Goal: Task Accomplishment & Management: Use online tool/utility

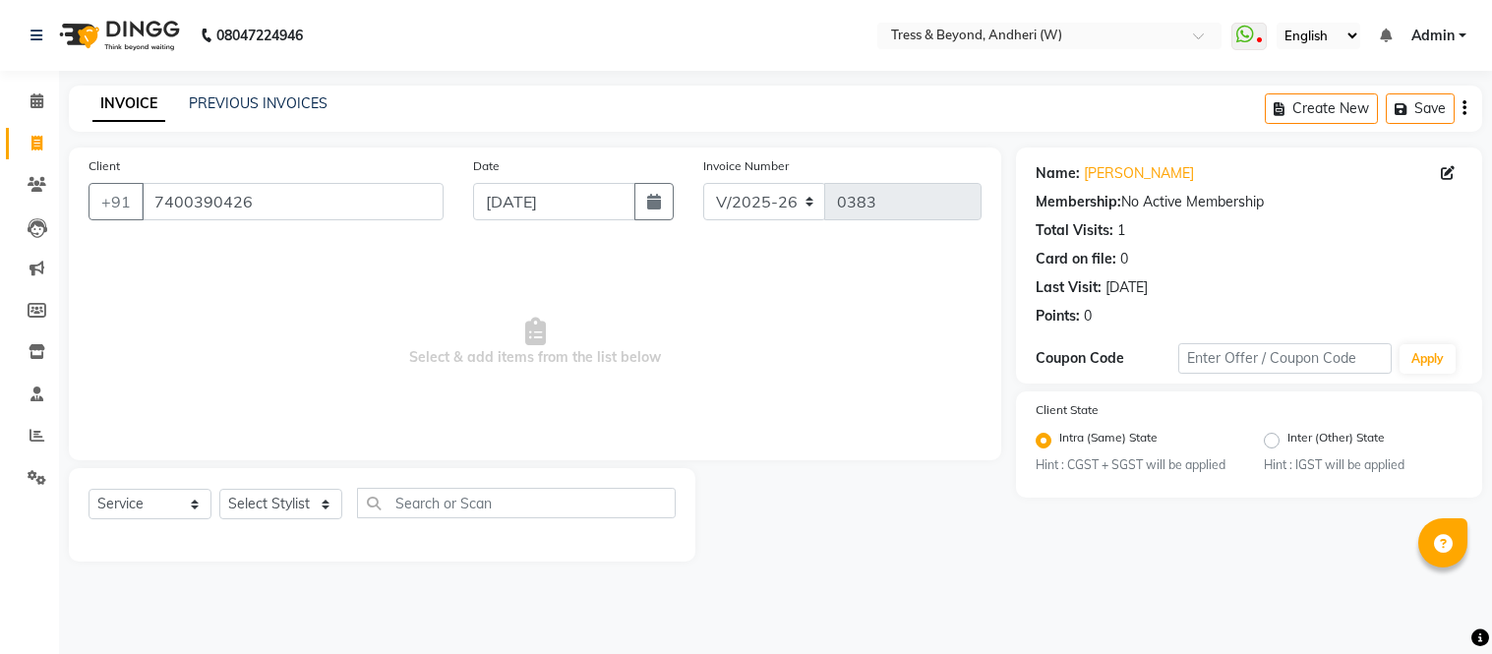
select select "4368"
select select "service"
click at [276, 495] on select "Select Stylist [PERSON_NAME] [PERSON_NAME]" at bounding box center [280, 504] width 123 height 30
select select "25783"
click at [219, 490] on select "Select Stylist [PERSON_NAME] [PERSON_NAME]" at bounding box center [280, 504] width 123 height 30
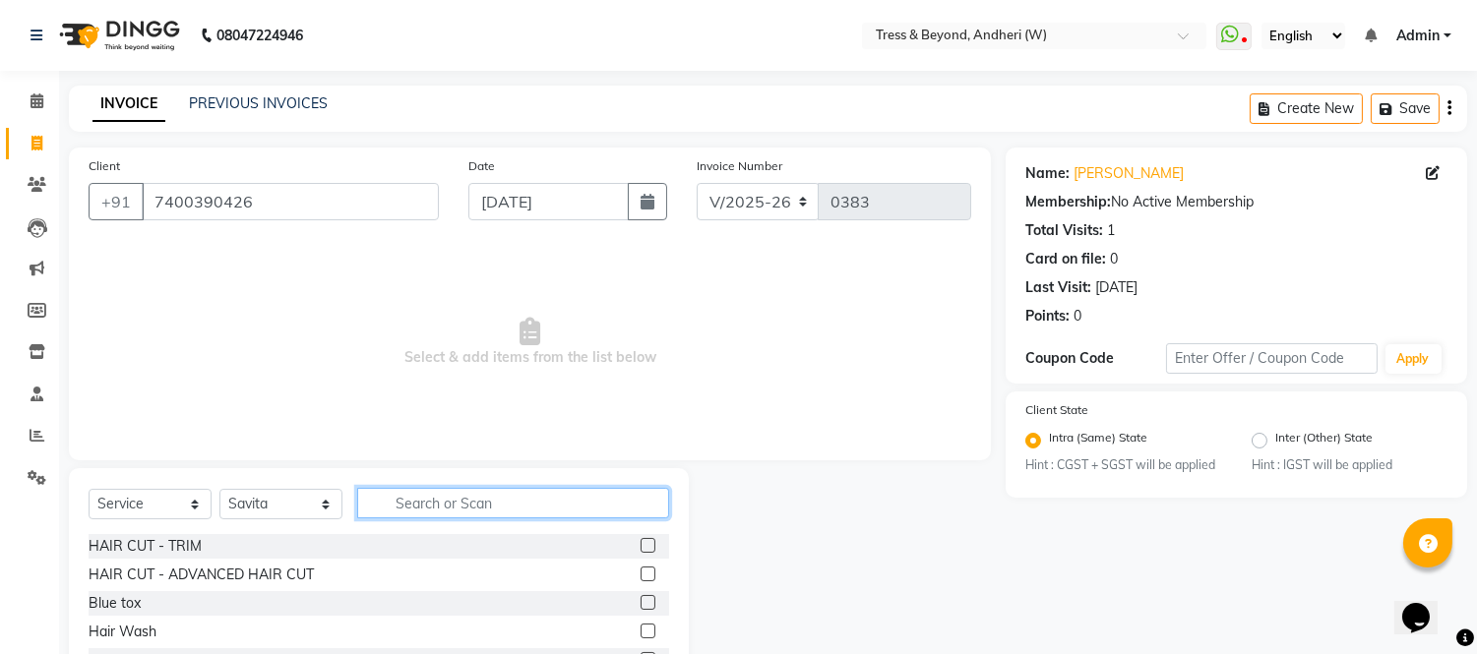
click at [459, 514] on input "text" at bounding box center [513, 503] width 312 height 30
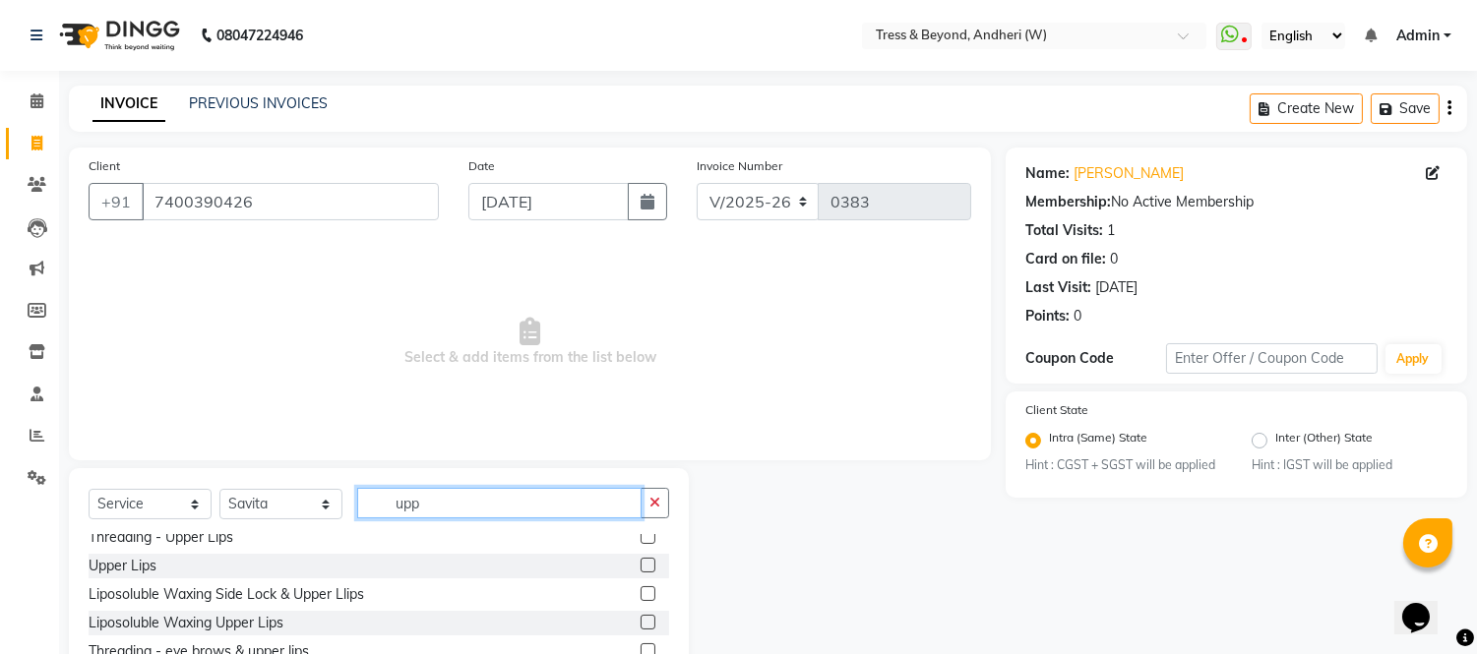
scroll to position [60, 0]
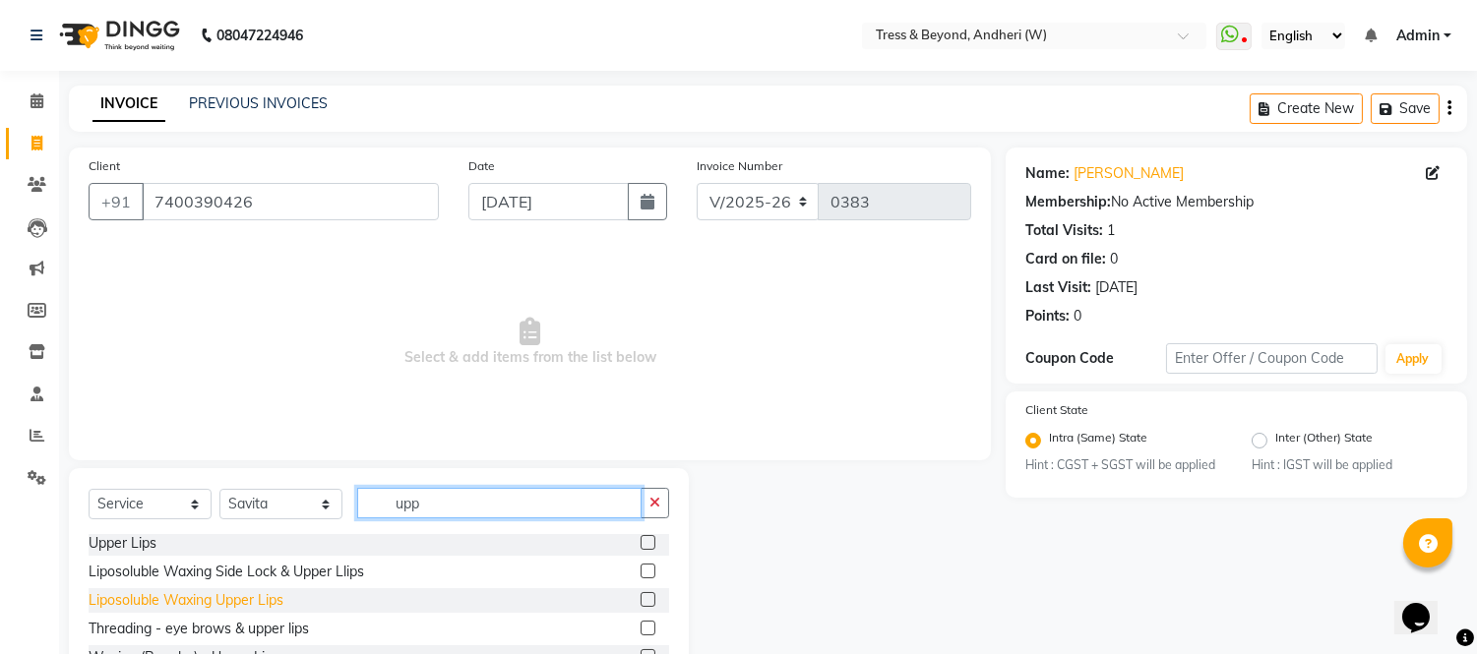
type input "upp"
click at [231, 602] on div "Liposoluble Waxing Upper Lips" at bounding box center [186, 600] width 195 height 21
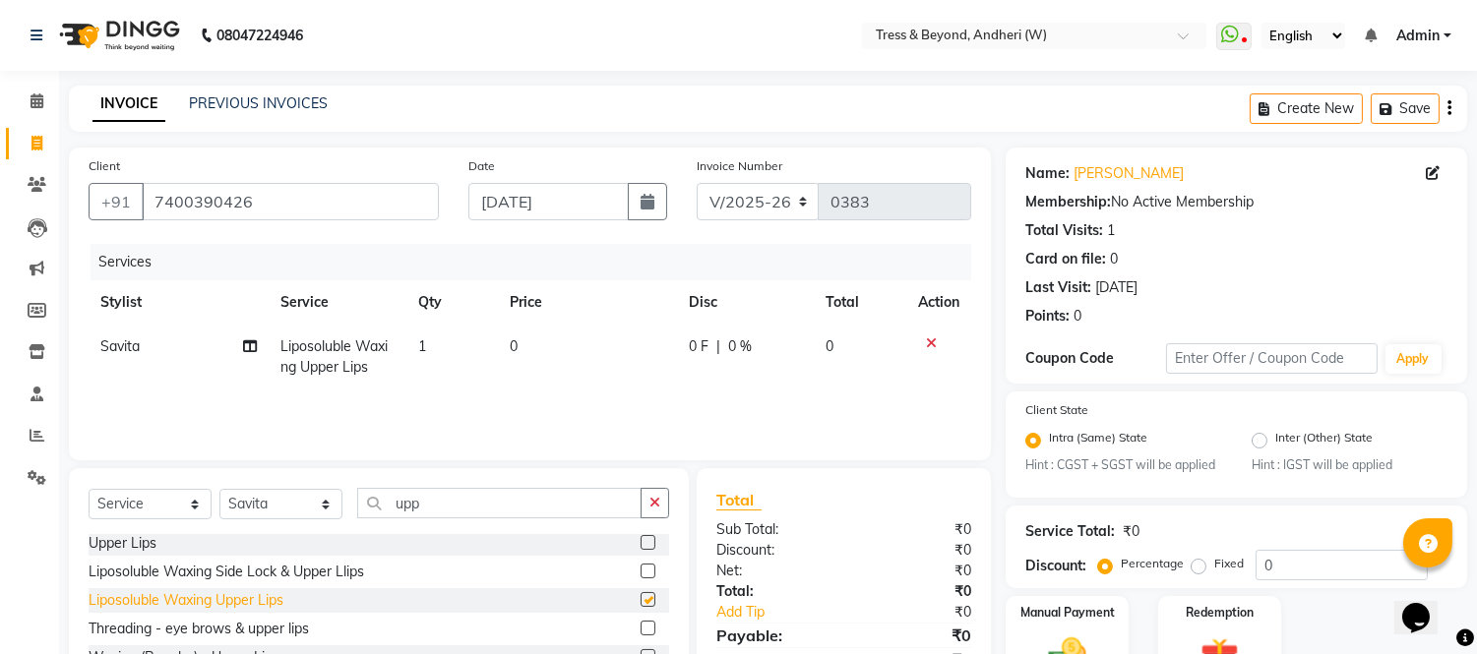
checkbox input "false"
click at [518, 335] on td "0" at bounding box center [587, 357] width 179 height 65
select select "25783"
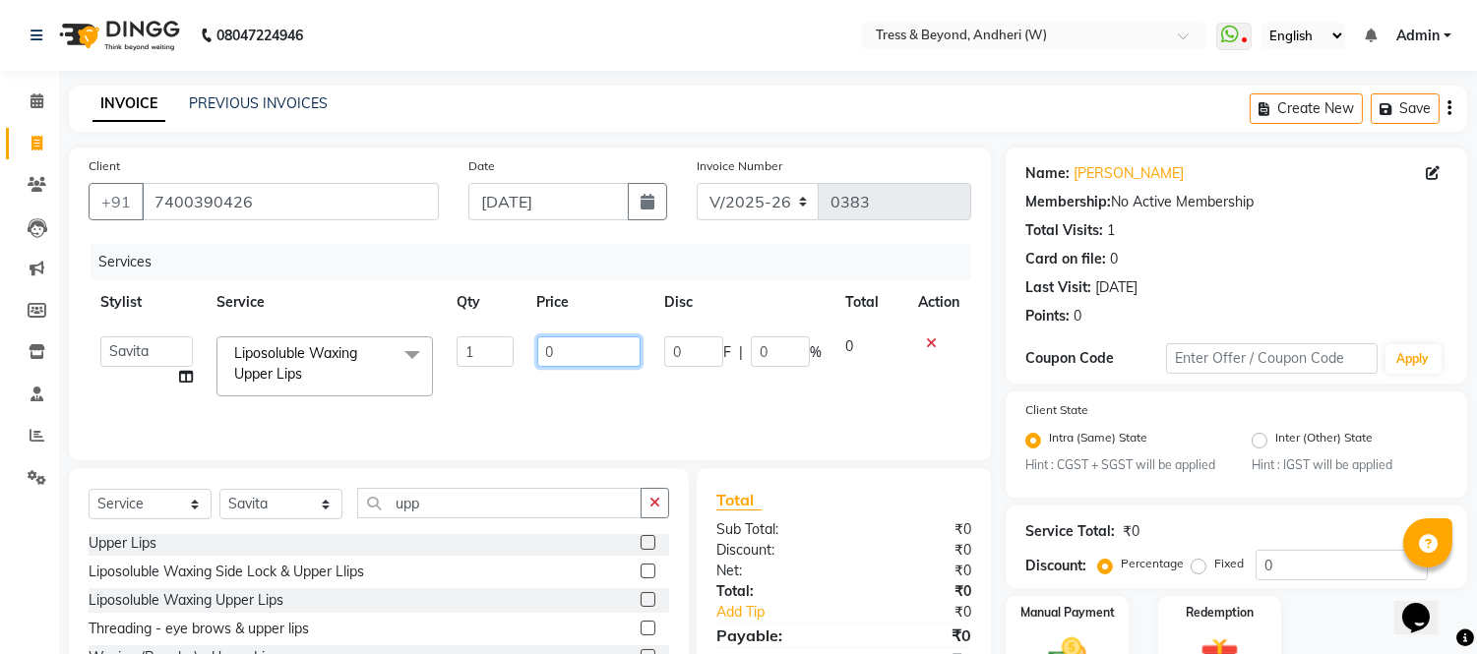
click at [542, 354] on input "0" at bounding box center [588, 351] width 103 height 30
type input "70"
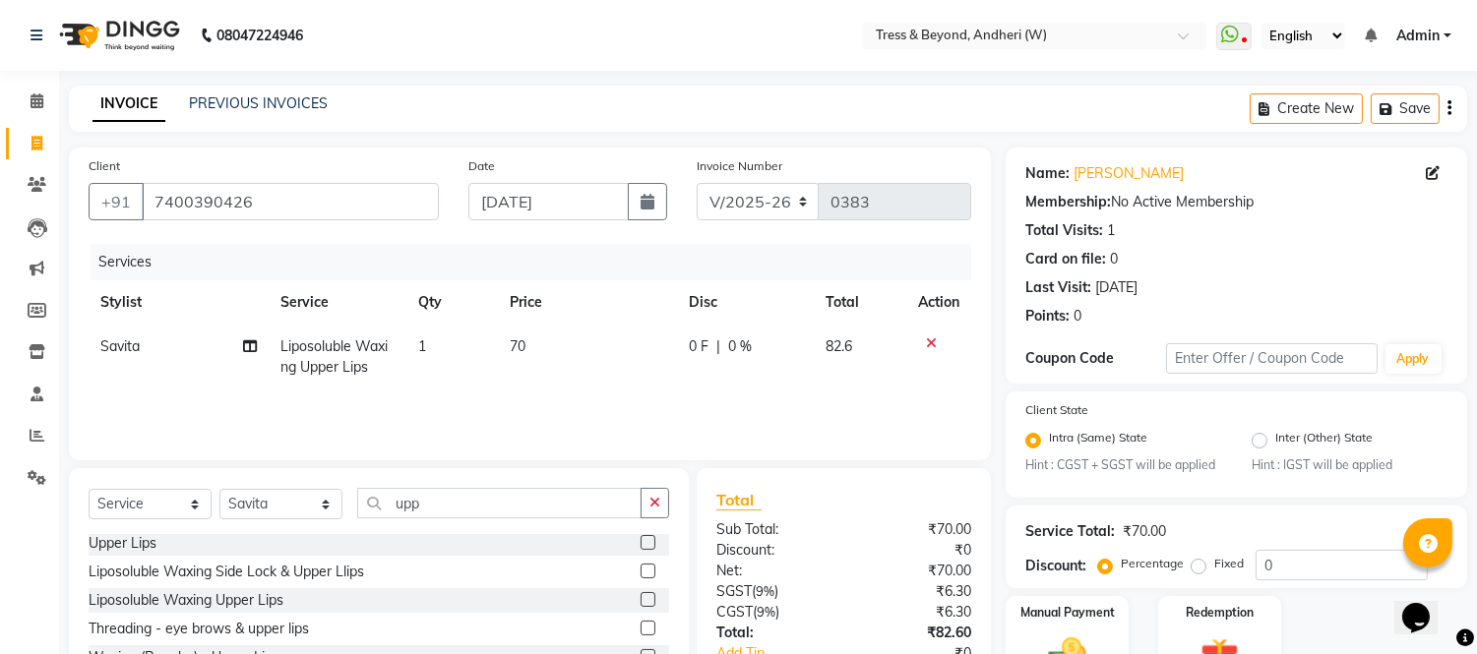
click at [1450, 109] on icon "button" at bounding box center [1449, 108] width 4 height 1
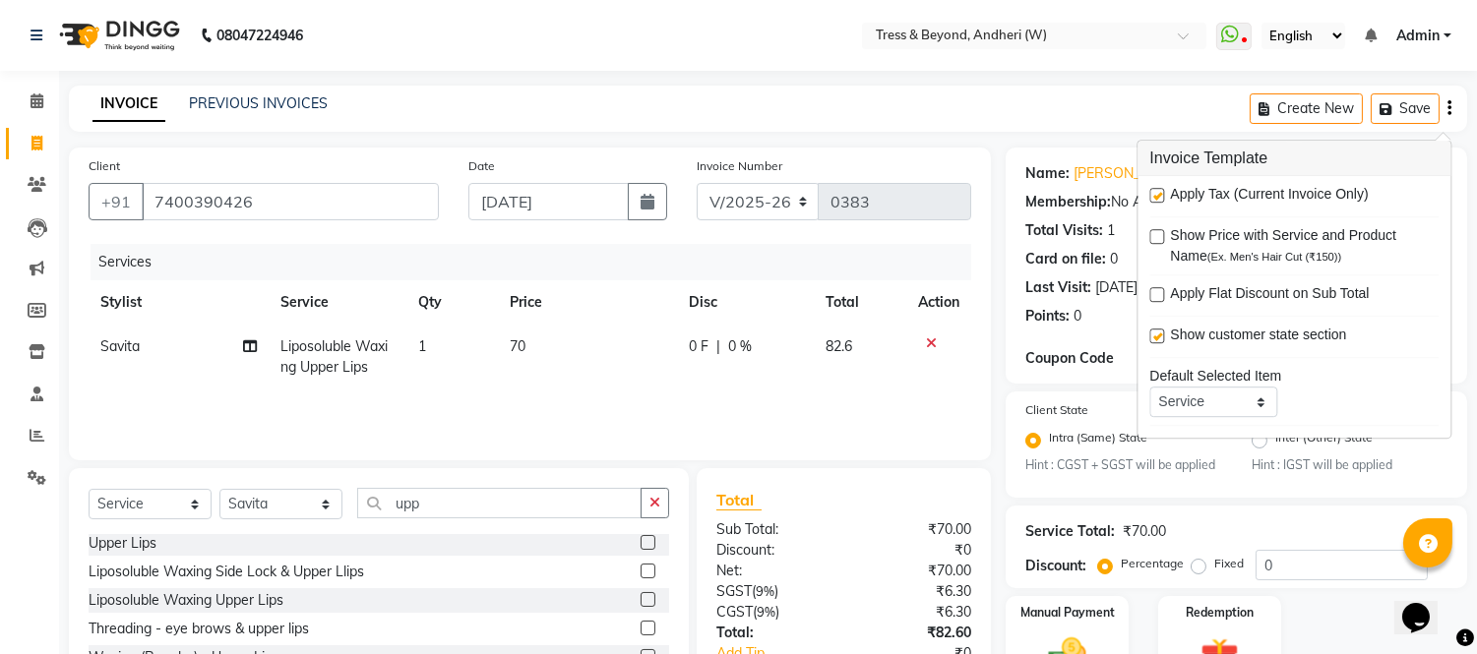
click at [1157, 195] on label at bounding box center [1156, 195] width 15 height 15
click at [1157, 195] on input "checkbox" at bounding box center [1155, 196] width 13 height 13
checkbox input "false"
click at [933, 226] on div "Invoice Number V/2025 V/[PHONE_NUMBER]" at bounding box center [834, 195] width 304 height 81
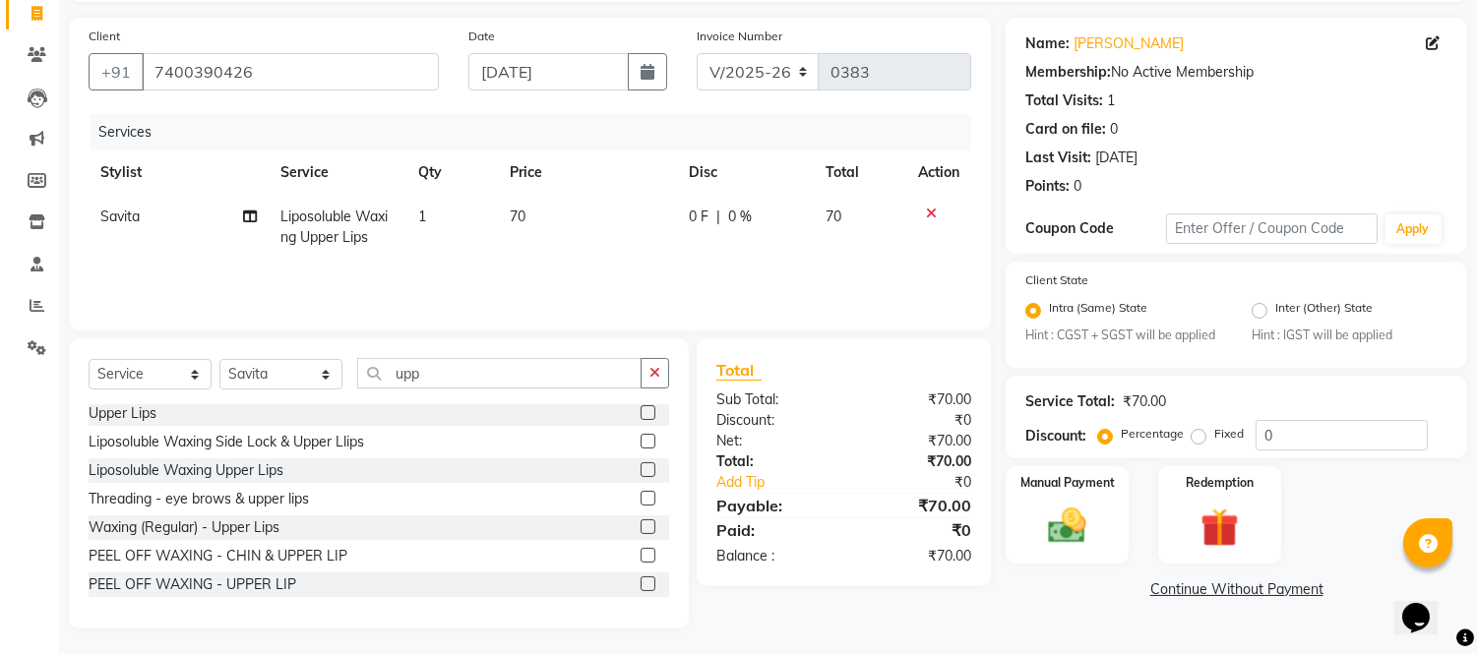
scroll to position [133, 0]
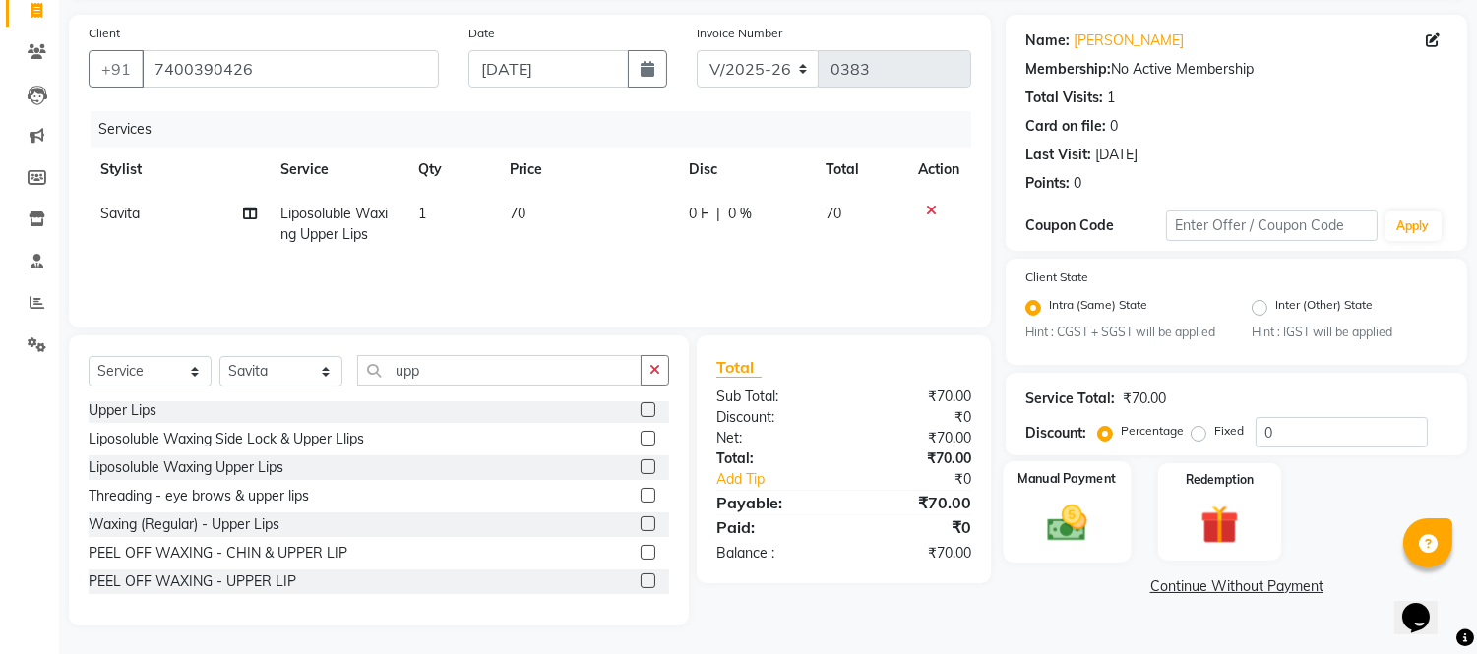
click at [1089, 524] on img at bounding box center [1067, 524] width 65 height 46
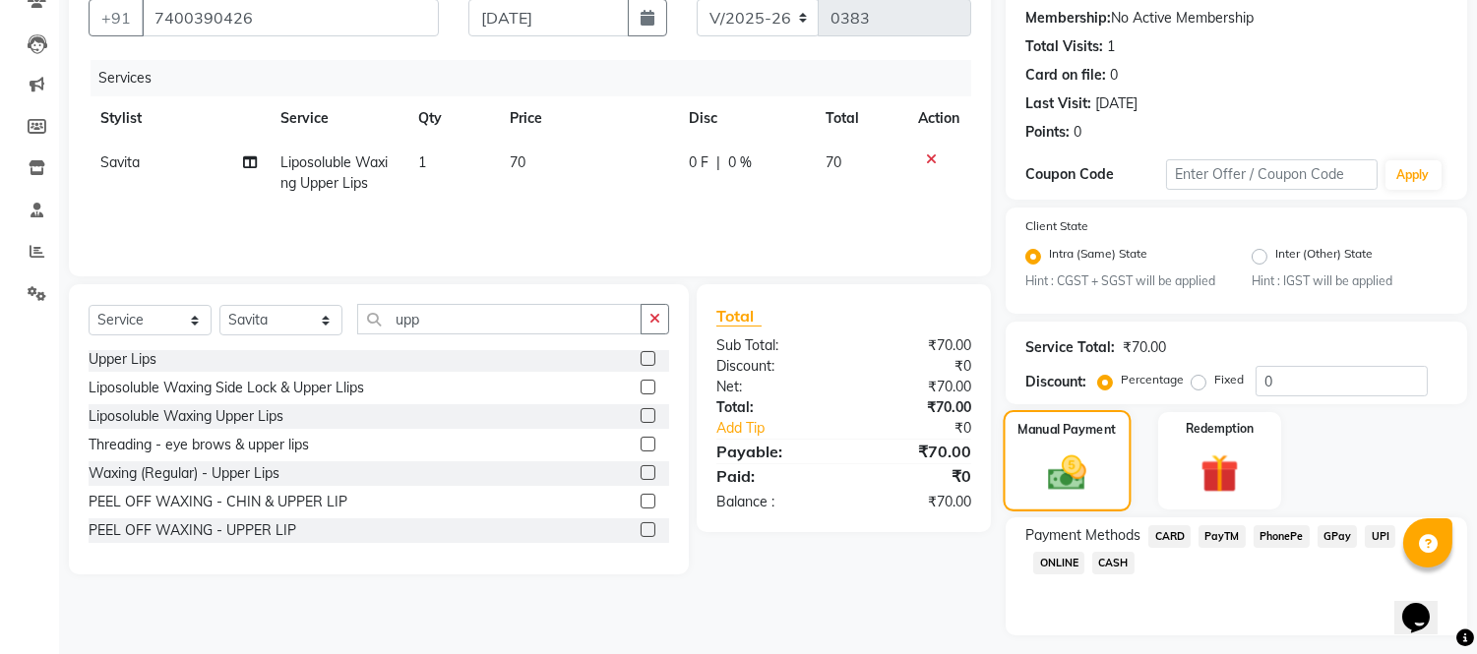
scroll to position [234, 0]
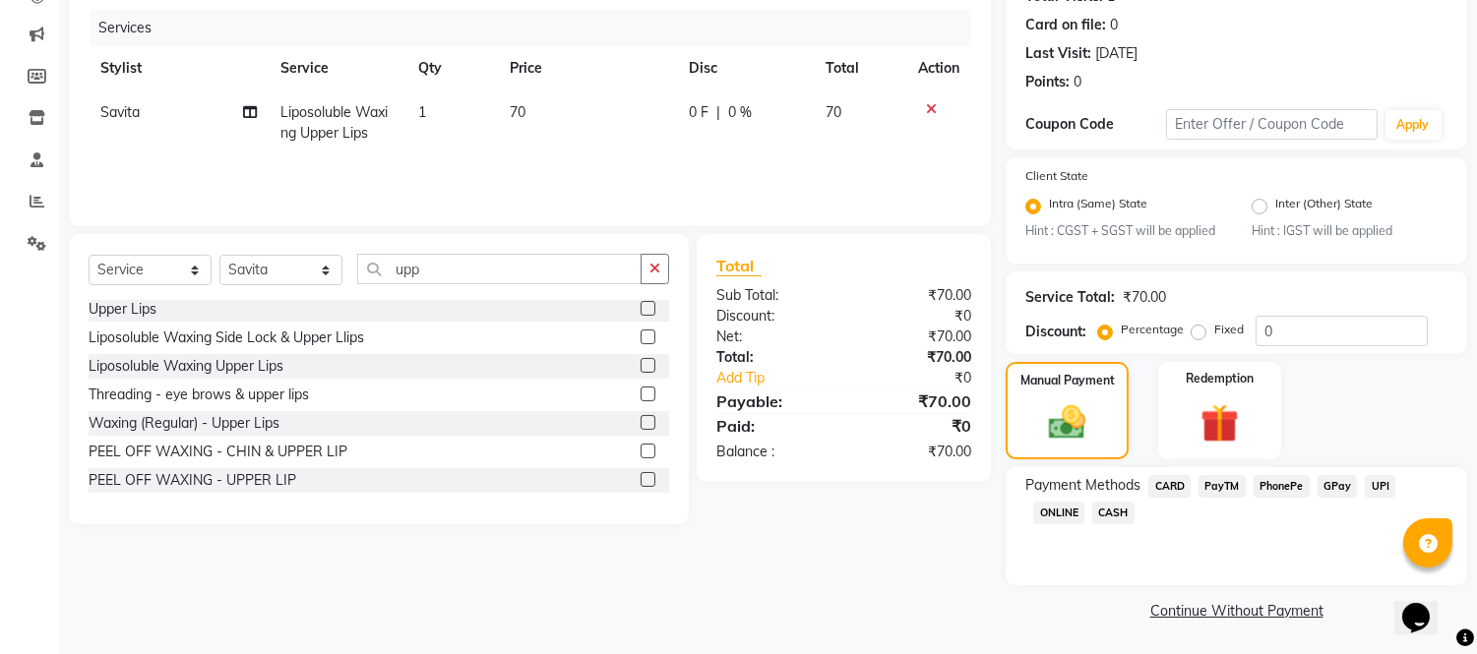
click at [1340, 482] on span "GPay" at bounding box center [1337, 486] width 40 height 23
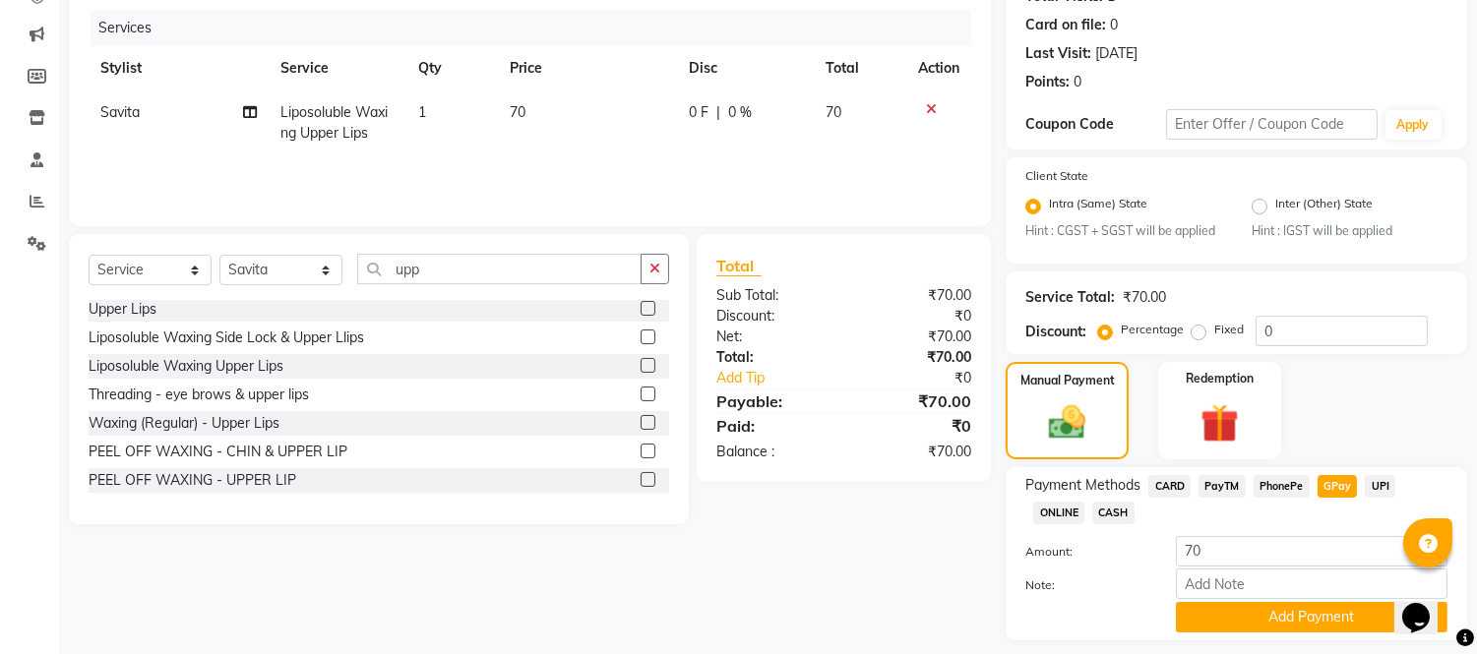
scroll to position [290, 0]
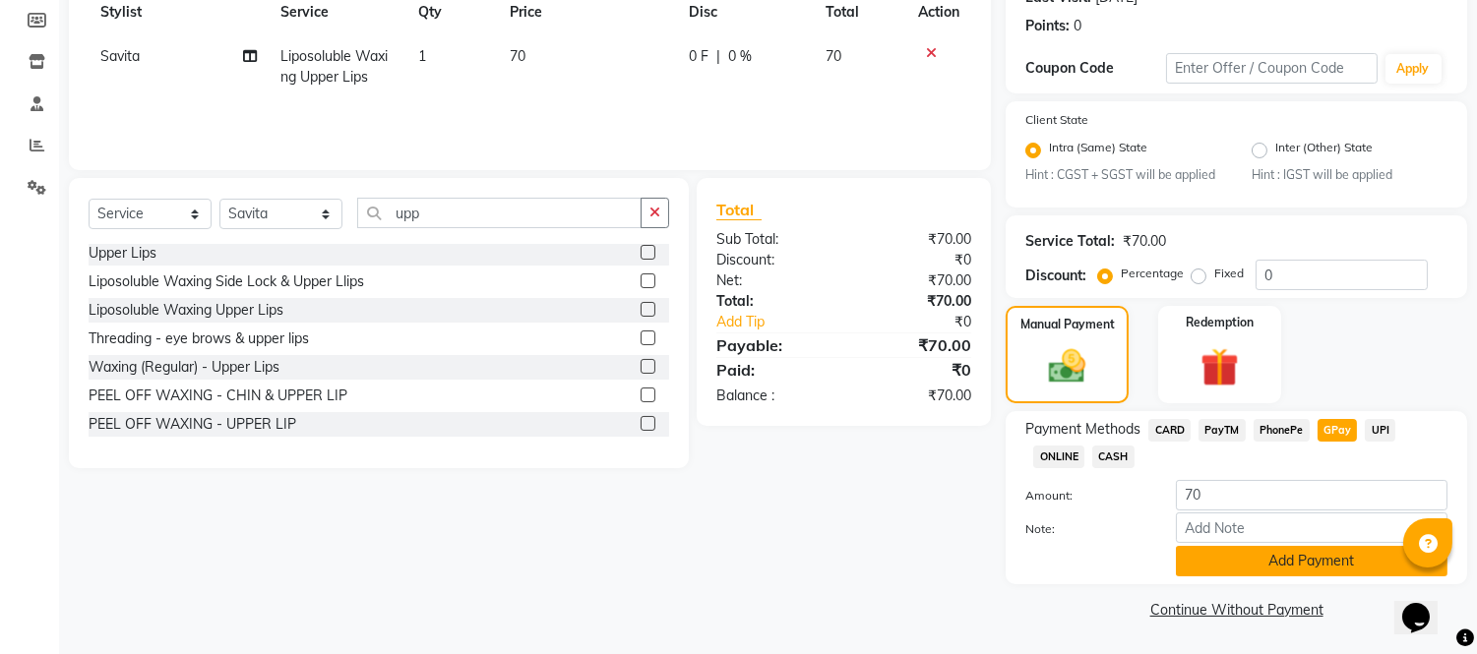
click at [1280, 561] on button "Add Payment" at bounding box center [1312, 561] width 272 height 30
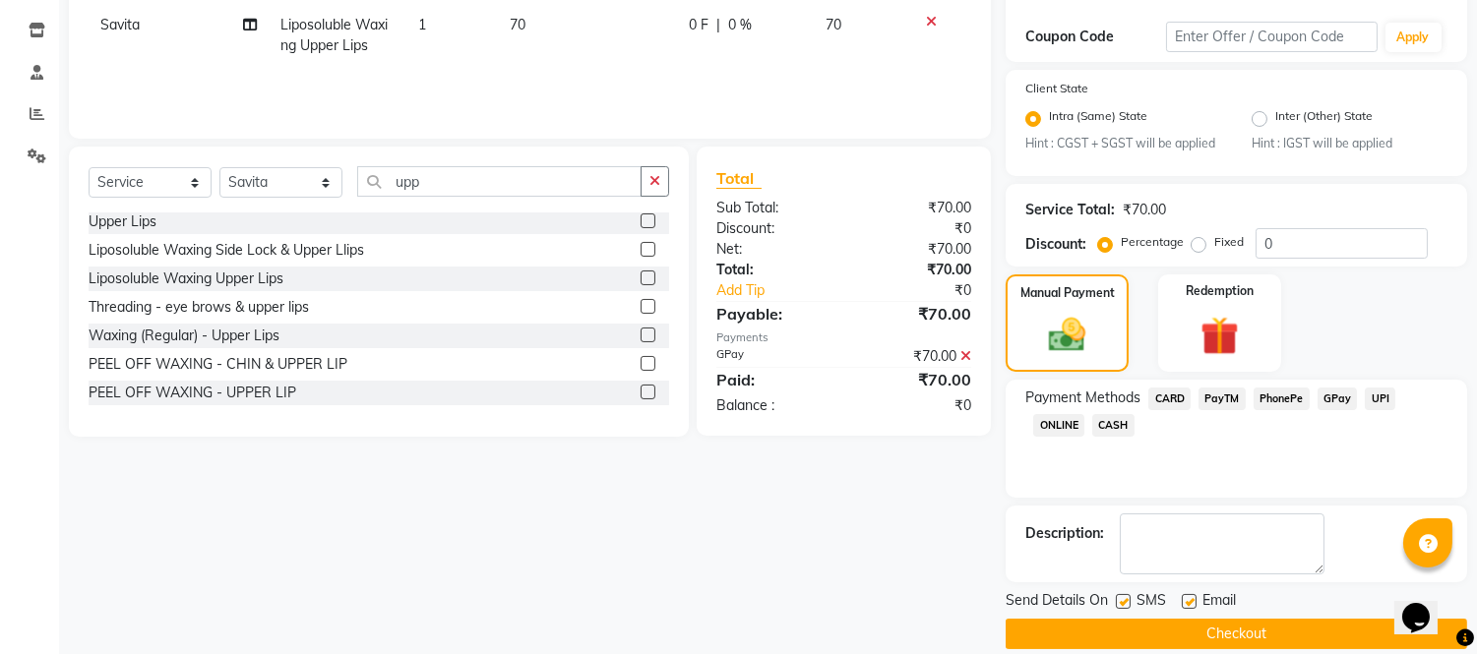
scroll to position [346, 0]
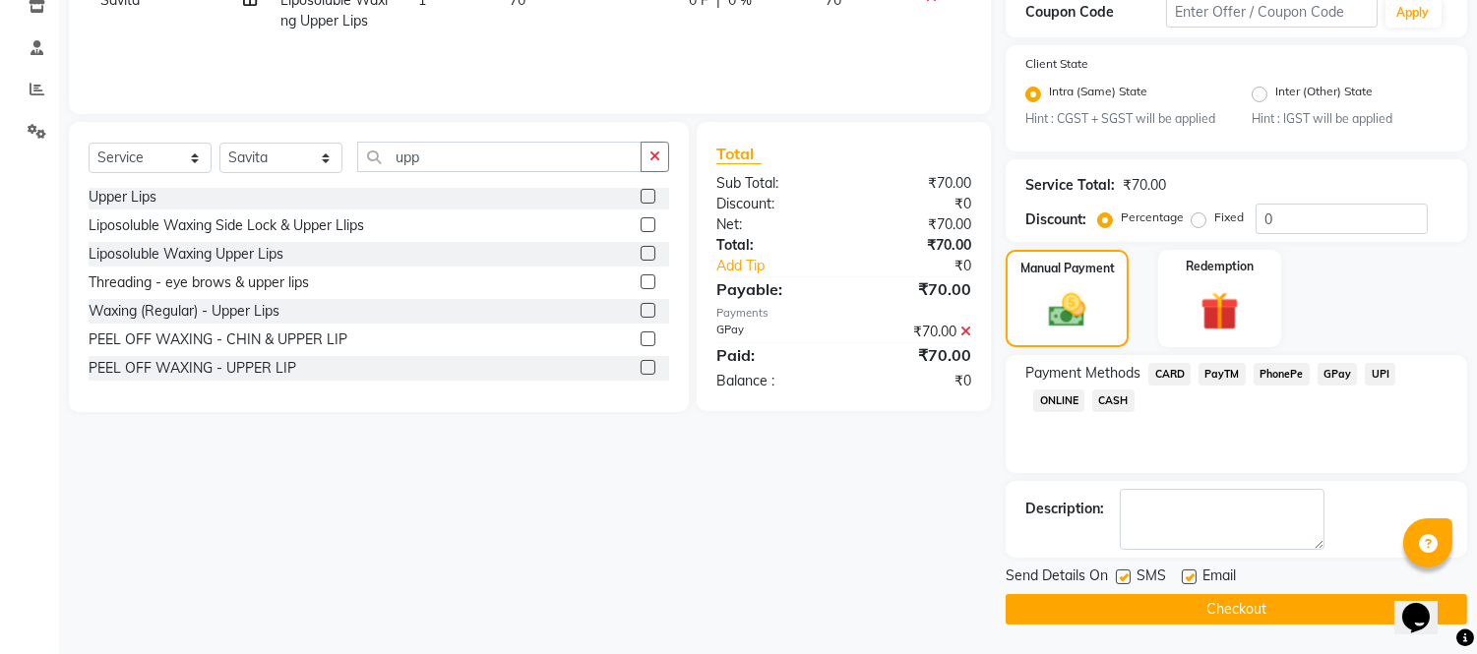
click at [1253, 605] on button "Checkout" at bounding box center [1235, 609] width 461 height 30
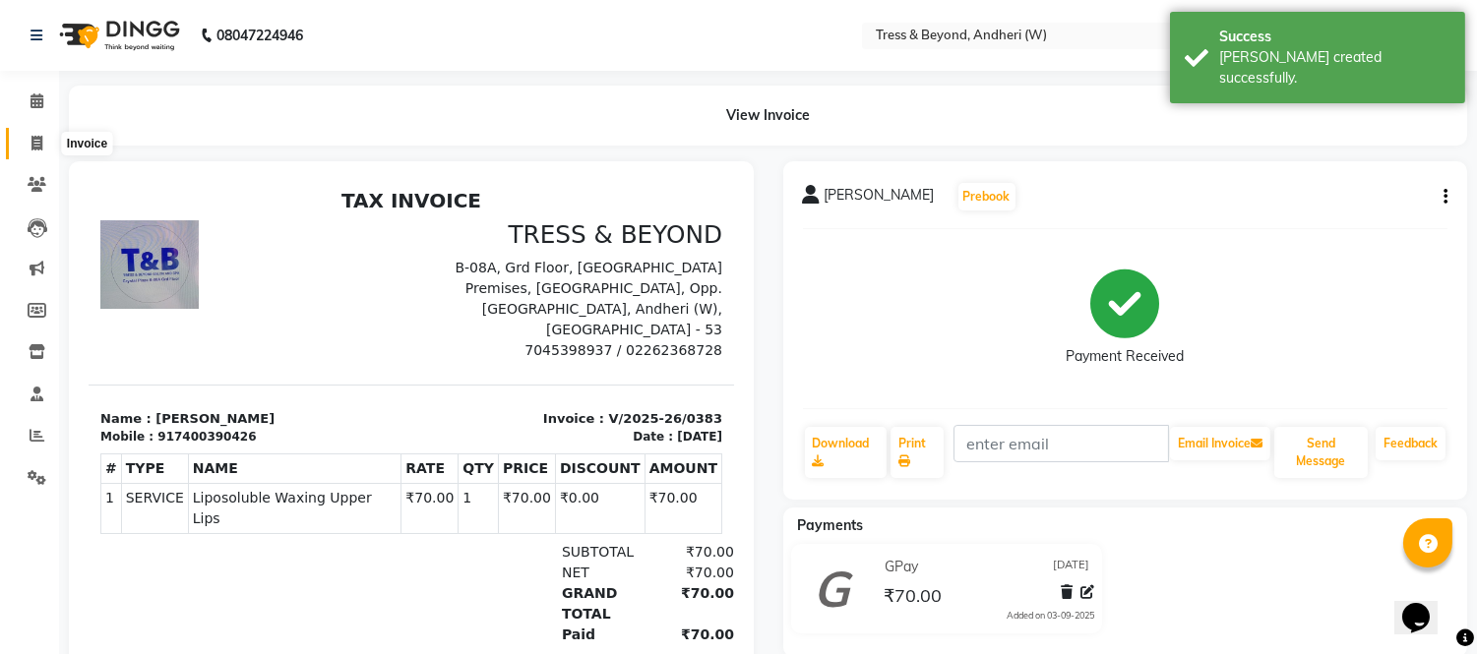
click at [31, 144] on icon at bounding box center [36, 143] width 11 height 15
select select "4368"
select select "service"
